Goal: Information Seeking & Learning: Learn about a topic

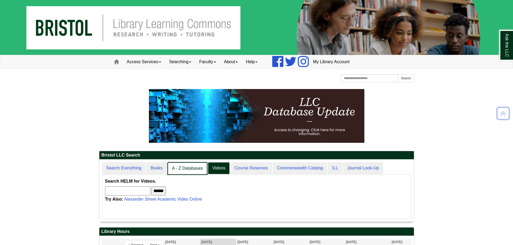
click at [186, 167] on link "A - Z Databases" at bounding box center [187, 168] width 40 height 13
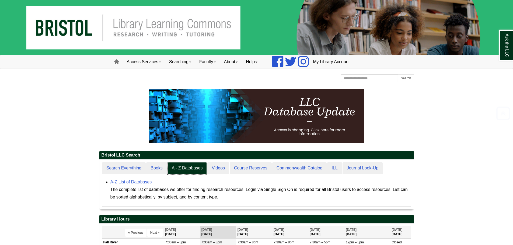
scroll to position [50, 314]
click at [146, 182] on link "A-Z List of Databases" at bounding box center [130, 182] width 41 height 5
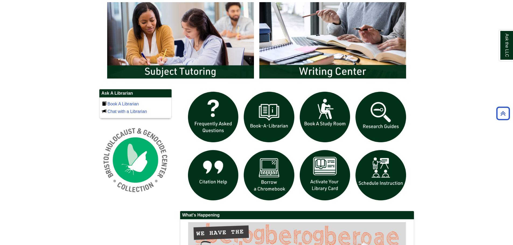
scroll to position [269, 0]
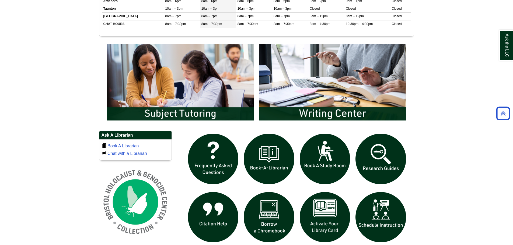
scroll to position [323, 0]
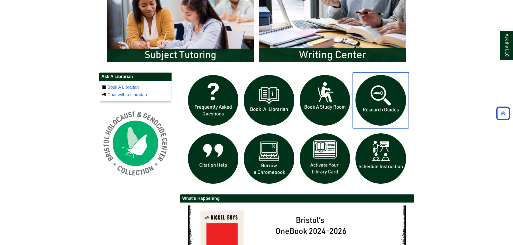
click at [388, 113] on img "slideshow" at bounding box center [380, 100] width 56 height 56
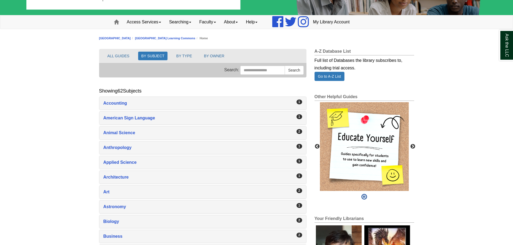
scroll to position [81, 0]
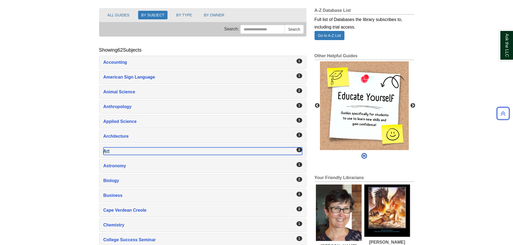
click at [108, 149] on div "Art , 2 guides" at bounding box center [202, 151] width 199 height 8
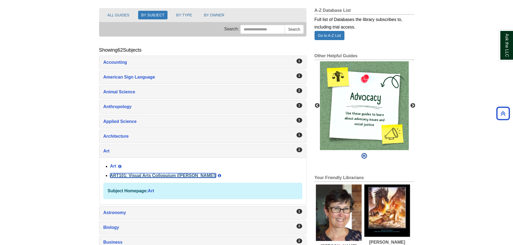
click at [175, 177] on link "ART101: Visual Arts Colloquium (Millard)" at bounding box center [163, 175] width 106 height 5
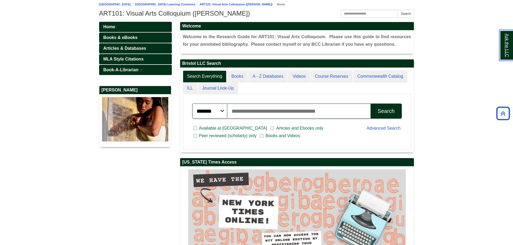
scroll to position [84, 234]
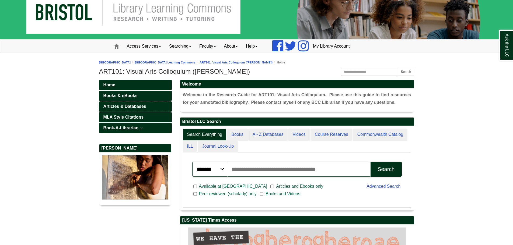
click at [139, 105] on span "Articles & Databases" at bounding box center [124, 106] width 43 height 5
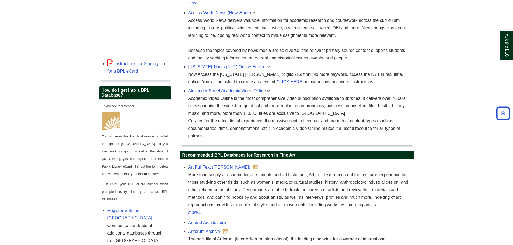
scroll to position [97, 0]
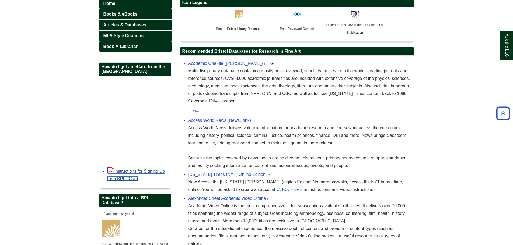
click at [161, 171] on link "Instructions for Signing Up for a BPL eCard" at bounding box center [136, 175] width 58 height 12
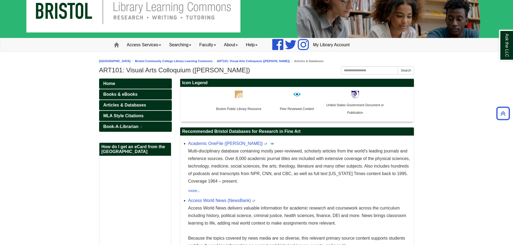
scroll to position [0, 0]
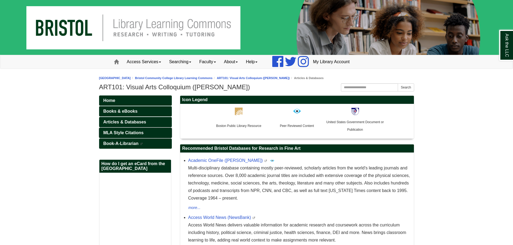
click at [137, 131] on span "MLA Style Citations" at bounding box center [123, 132] width 40 height 5
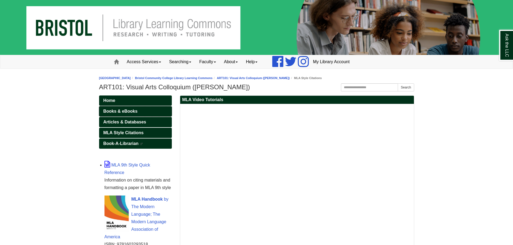
click at [128, 111] on span "Books & eBooks" at bounding box center [120, 111] width 34 height 5
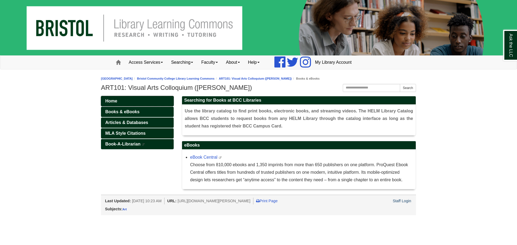
click at [117, 100] on span "Home" at bounding box center [111, 101] width 12 height 5
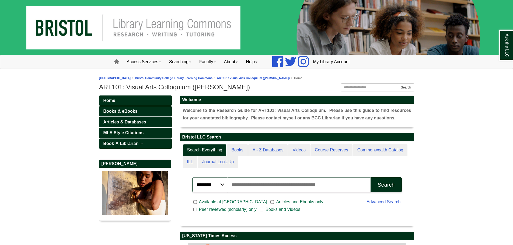
scroll to position [102, 234]
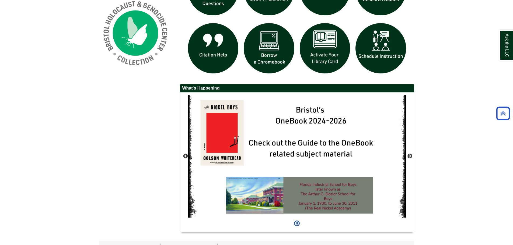
scroll to position [443, 0]
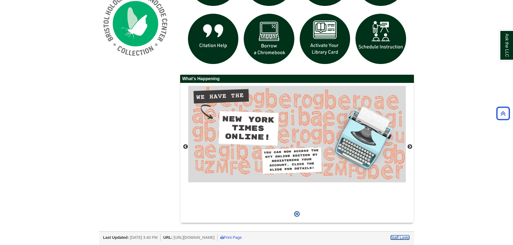
click at [404, 239] on link "Staff Login" at bounding box center [399, 237] width 19 height 4
click at [403, 238] on link "Staff Login" at bounding box center [399, 237] width 19 height 4
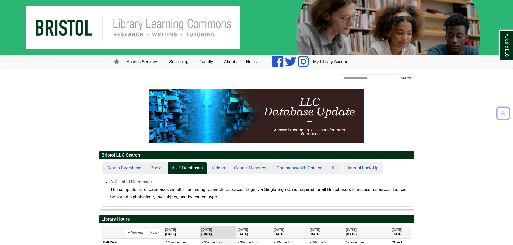
scroll to position [50, 314]
click at [139, 183] on link "A-Z List of Databases" at bounding box center [130, 182] width 41 height 5
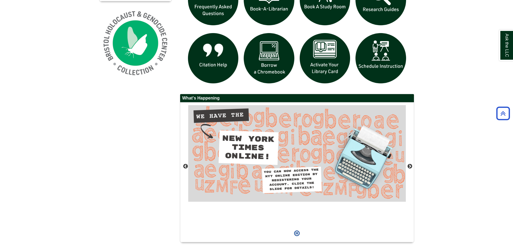
scroll to position [427, 0]
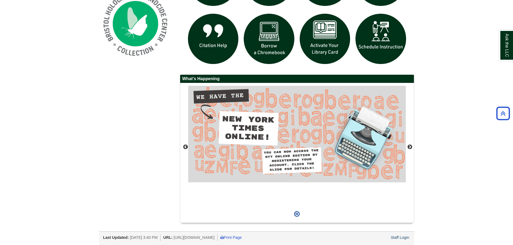
click at [401, 232] on div "Last Updated: Aug 20, 2025 3:40 PM URL: https://libguides.bristolcc.edu/home Pr…" at bounding box center [256, 238] width 315 height 14
click at [397, 238] on link "Staff Login" at bounding box center [399, 237] width 19 height 4
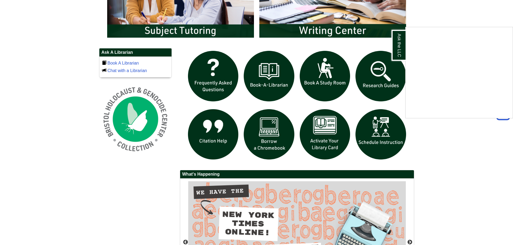
scroll to position [350, 0]
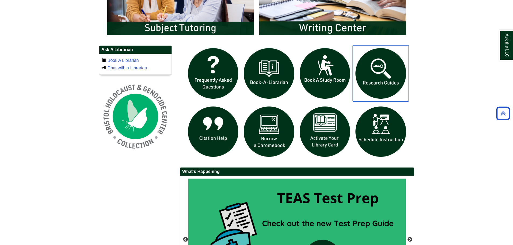
click at [377, 72] on img "slideshow" at bounding box center [380, 73] width 56 height 56
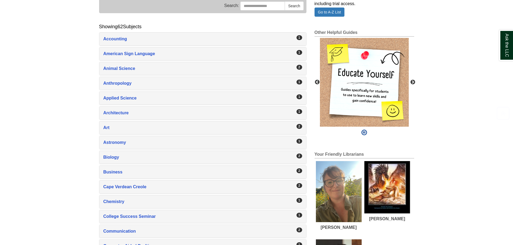
scroll to position [108, 0]
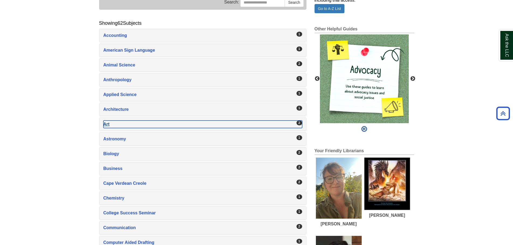
click at [105, 126] on div "Art , 2 guides" at bounding box center [202, 125] width 199 height 8
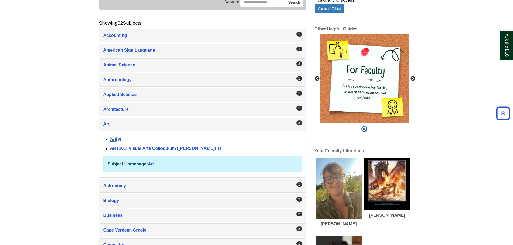
click at [114, 139] on link "Art" at bounding box center [113, 139] width 6 height 5
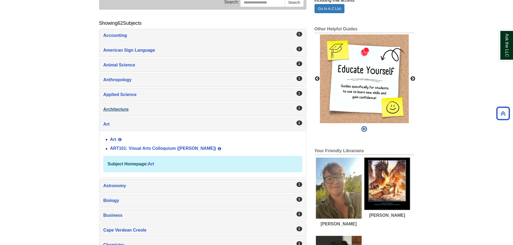
scroll to position [107, 0]
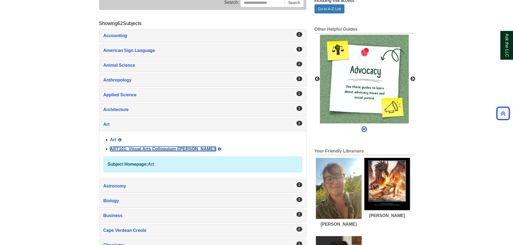
click at [142, 150] on link "ART101: Visual Arts Colloquium ([PERSON_NAME])" at bounding box center [163, 149] width 106 height 5
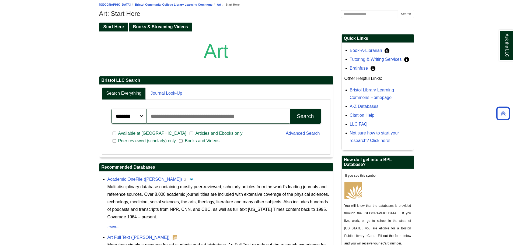
scroll to position [27, 0]
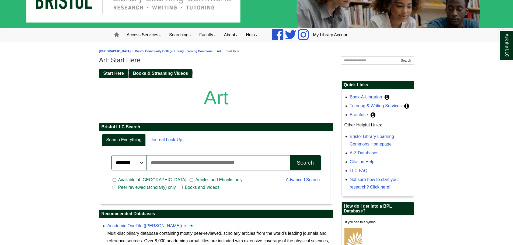
click at [170, 75] on span "Books & Streaming Videos" at bounding box center [160, 73] width 55 height 5
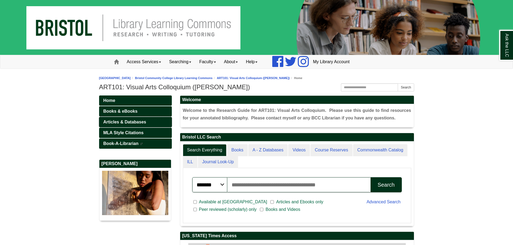
click at [131, 124] on span "Articles & Databases" at bounding box center [124, 122] width 43 height 5
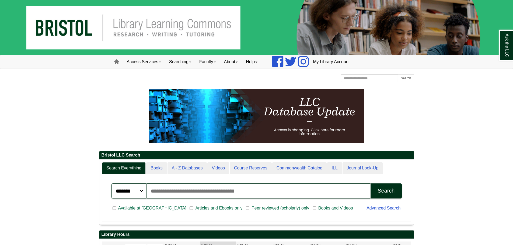
click at [106, 108] on p at bounding box center [256, 116] width 315 height 54
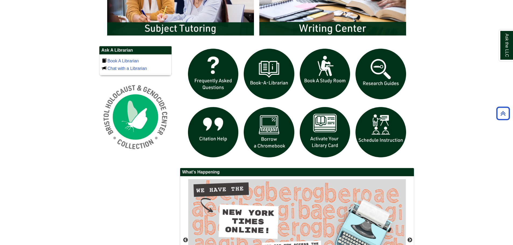
scroll to position [350, 0]
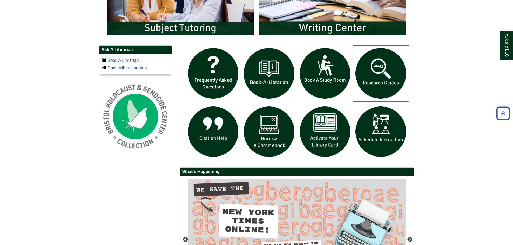
click at [359, 65] on img "slideshow" at bounding box center [380, 73] width 56 height 56
click at [383, 76] on img "slideshow" at bounding box center [380, 73] width 56 height 56
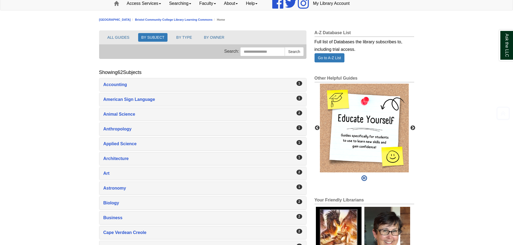
scroll to position [81, 0]
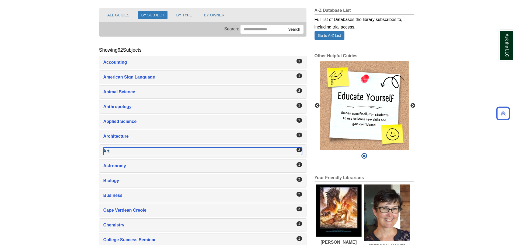
click at [105, 149] on div "Art , 2 guides" at bounding box center [202, 151] width 199 height 8
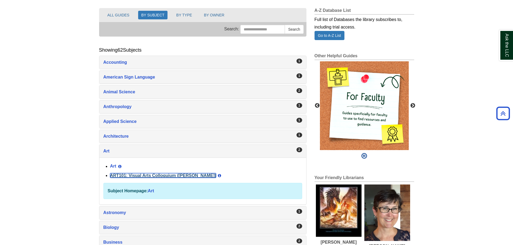
click at [159, 176] on link "ART101: Visual Arts Colloquium (Millard)" at bounding box center [163, 175] width 106 height 5
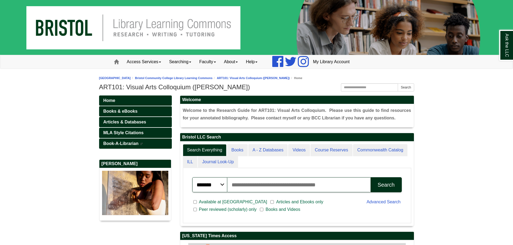
scroll to position [84, 234]
click at [130, 121] on span "Articles & Databases" at bounding box center [124, 122] width 43 height 5
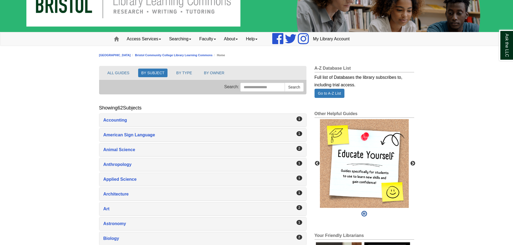
scroll to position [54, 0]
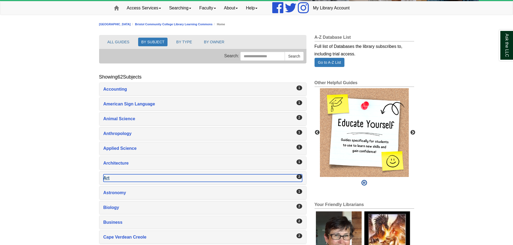
click at [108, 179] on div "Art , 2 guides" at bounding box center [202, 178] width 199 height 8
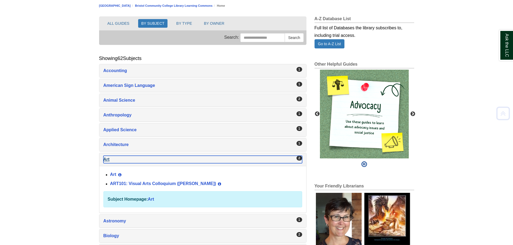
scroll to position [108, 0]
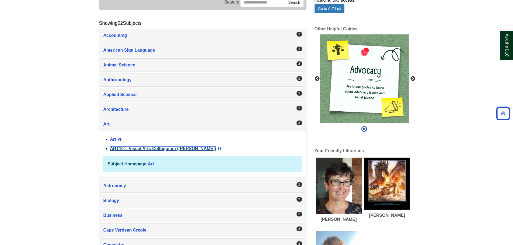
click at [138, 149] on link "ART101: Visual Arts Colloquium ([PERSON_NAME])" at bounding box center [163, 148] width 106 height 5
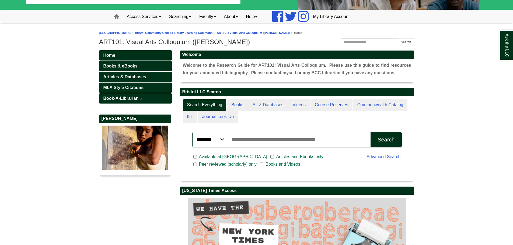
scroll to position [54, 0]
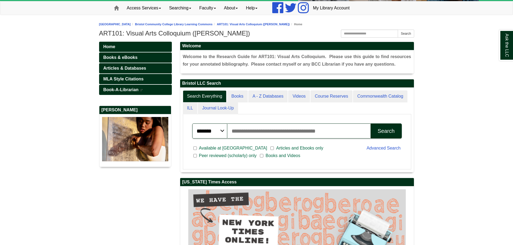
click at [79, 123] on body "Skip to Main Content Toggle navigation Home Access Services Access Services Pol…" at bounding box center [256, 130] width 513 height 368
click at [144, 66] on span "Articles & Databases" at bounding box center [124, 68] width 43 height 5
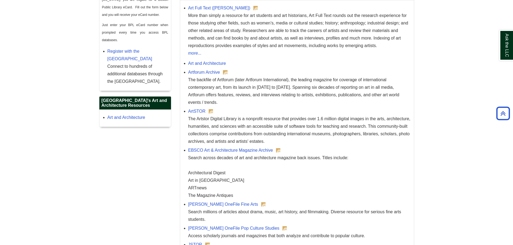
scroll to position [366, 0]
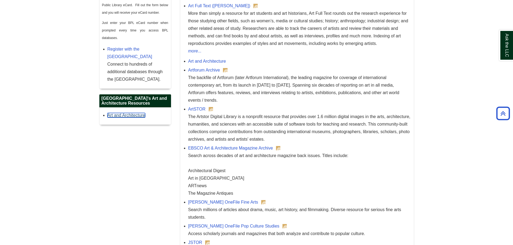
click at [135, 115] on link "Art and Architecture" at bounding box center [126, 115] width 38 height 5
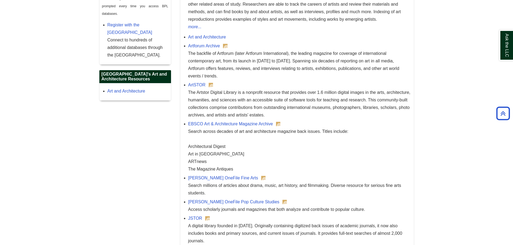
scroll to position [312, 0]
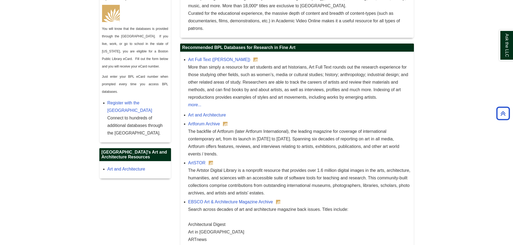
click at [119, 172] on div "Art and Architecture" at bounding box center [137, 169] width 61 height 8
click at [120, 168] on link "Art and Architecture" at bounding box center [126, 169] width 38 height 5
click at [113, 168] on link "Art and Architecture" at bounding box center [126, 169] width 38 height 5
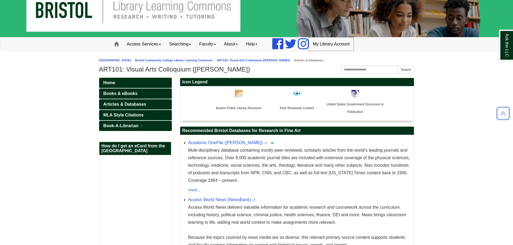
scroll to position [0, 0]
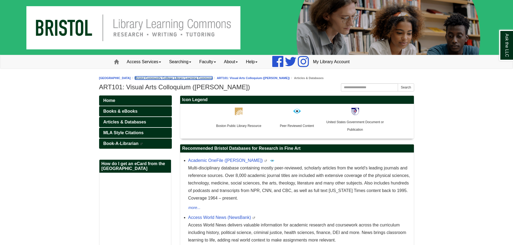
click at [209, 76] on link "Bristol Community College Library Learning Commons" at bounding box center [173, 77] width 77 height 3
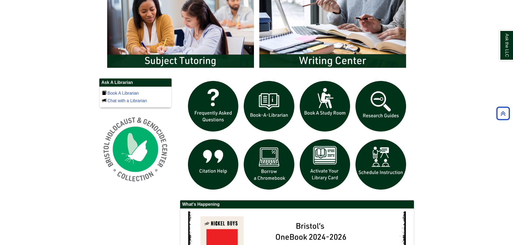
scroll to position [323, 0]
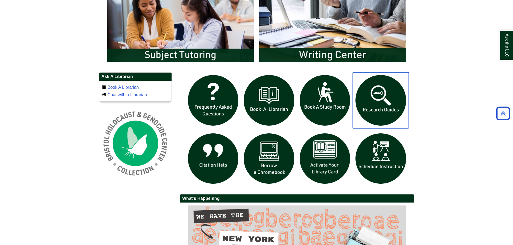
click at [381, 99] on img "slideshow" at bounding box center [380, 100] width 56 height 56
click at [373, 97] on img "slideshow" at bounding box center [380, 100] width 56 height 56
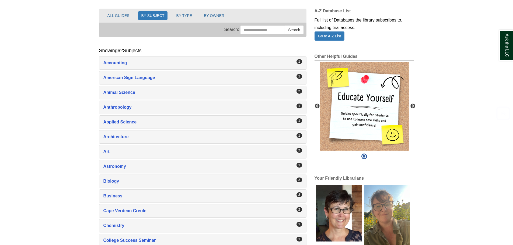
scroll to position [81, 0]
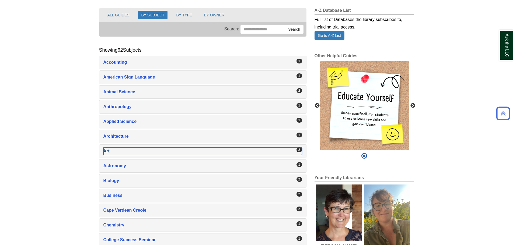
click at [120, 154] on div "Art , 2 guides" at bounding box center [202, 151] width 199 height 8
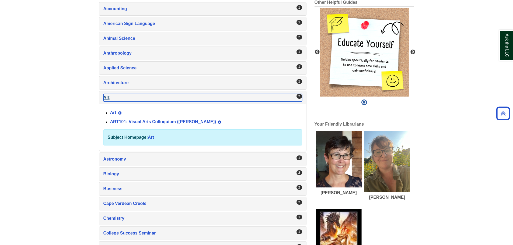
scroll to position [135, 0]
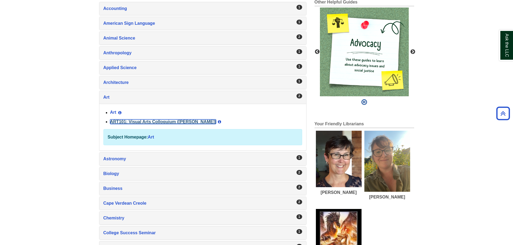
click at [152, 122] on link "ART101: Visual Arts Colloquium (Millard)" at bounding box center [163, 121] width 106 height 5
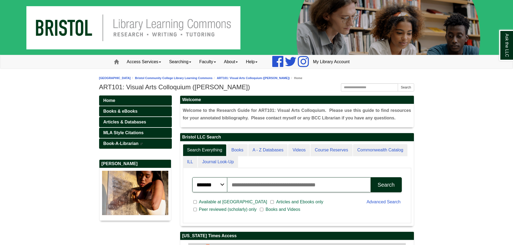
scroll to position [102, 234]
click at [132, 124] on span "Articles & Databases" at bounding box center [124, 122] width 43 height 5
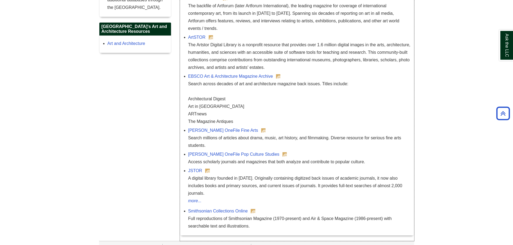
scroll to position [447, 0]
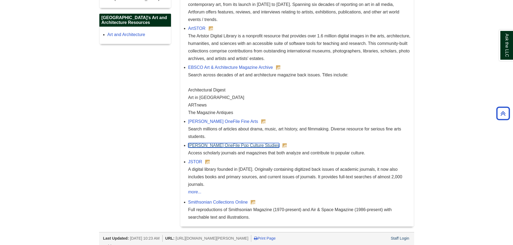
click at [238, 144] on link "[PERSON_NAME] OneFile Pop Culture Studies" at bounding box center [233, 145] width 91 height 5
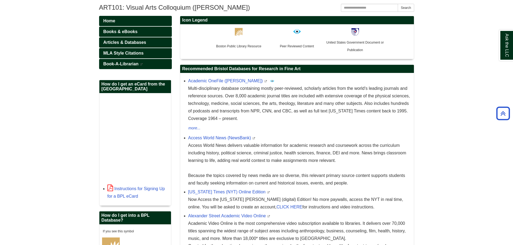
scroll to position [0, 0]
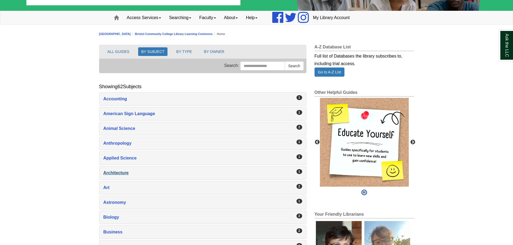
scroll to position [54, 0]
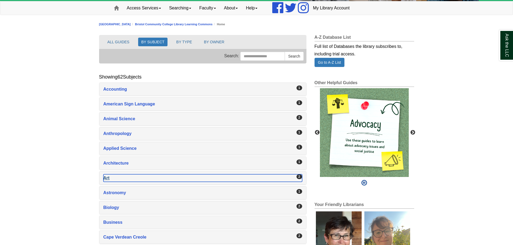
click at [130, 177] on div "Art , 2 guides" at bounding box center [202, 178] width 199 height 8
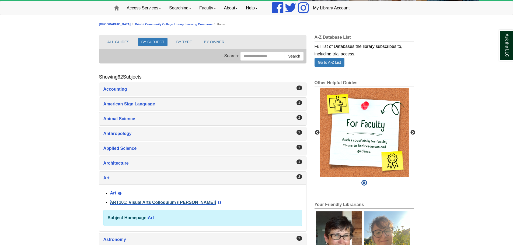
click at [150, 204] on link "ART101: Visual Arts Colloquium (Millard)" at bounding box center [163, 202] width 106 height 5
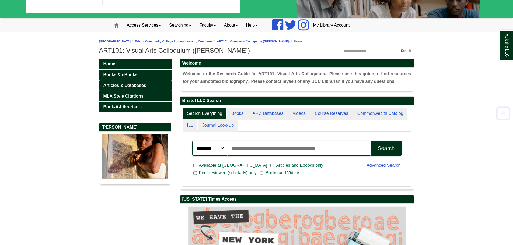
scroll to position [27, 0]
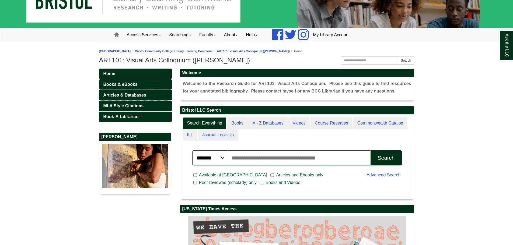
click at [126, 94] on span "Articles & Databases" at bounding box center [124, 95] width 43 height 5
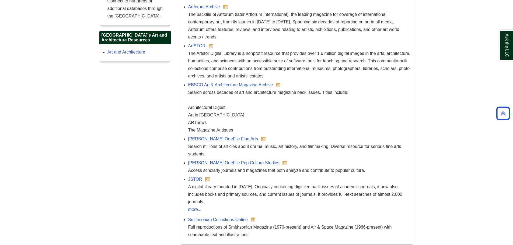
scroll to position [420, 0]
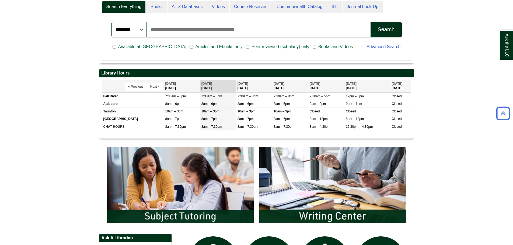
scroll to position [269, 0]
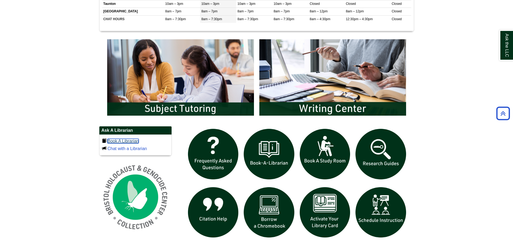
click at [130, 143] on link "Book A Librarian" at bounding box center [122, 141] width 31 height 5
